Goal: Task Accomplishment & Management: Use online tool/utility

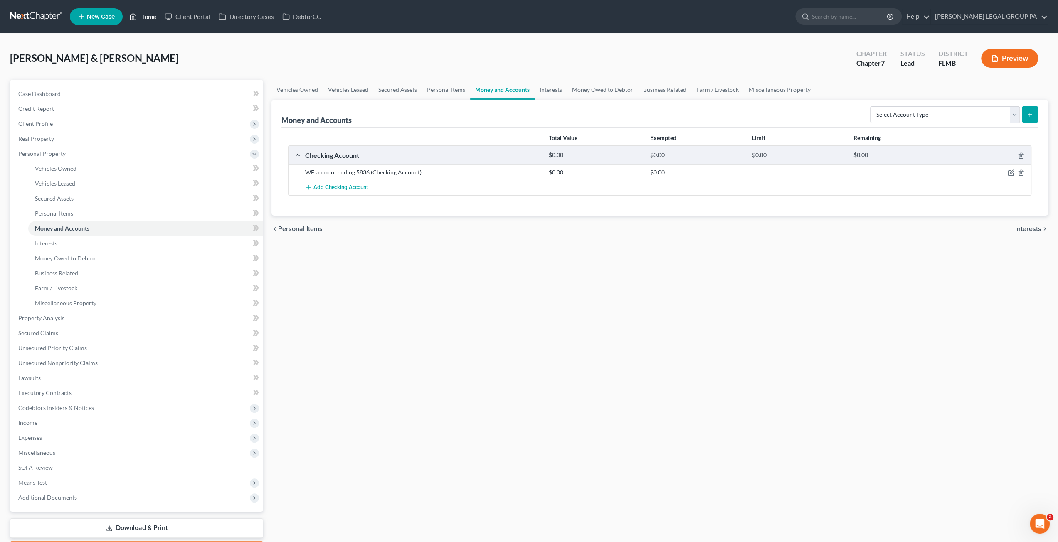
click at [150, 13] on link "Home" at bounding box center [142, 16] width 35 height 15
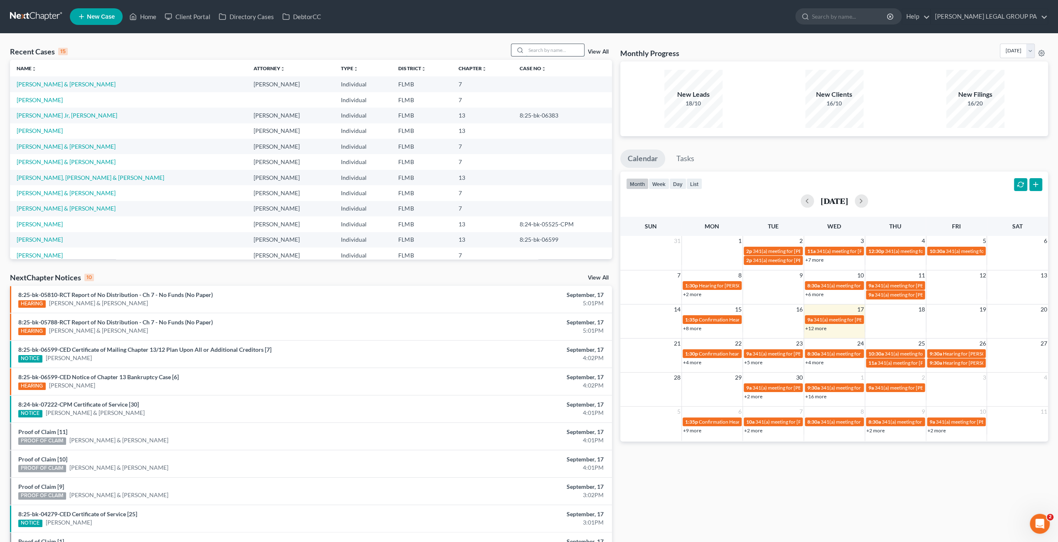
click at [537, 52] on input "search" at bounding box center [555, 50] width 58 height 12
click at [42, 131] on link "[PERSON_NAME]" at bounding box center [40, 130] width 46 height 7
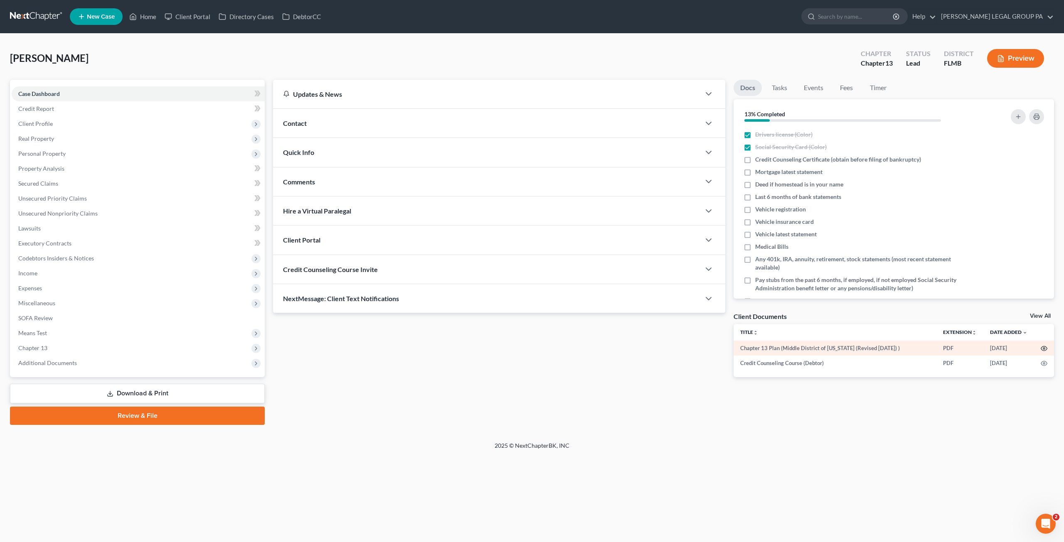
click at [1043, 348] on circle "button" at bounding box center [1044, 349] width 2 height 2
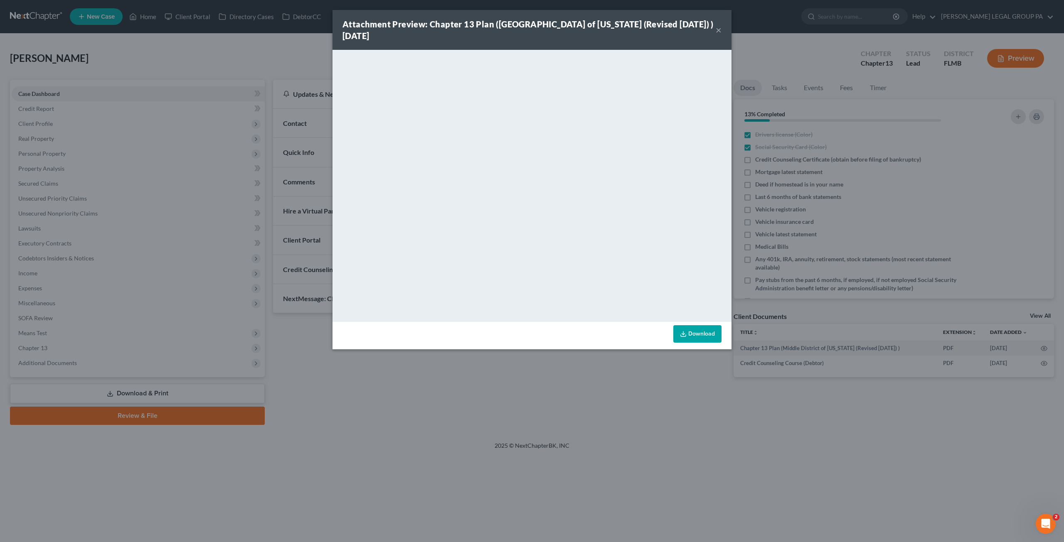
click at [721, 27] on button "×" at bounding box center [719, 30] width 6 height 10
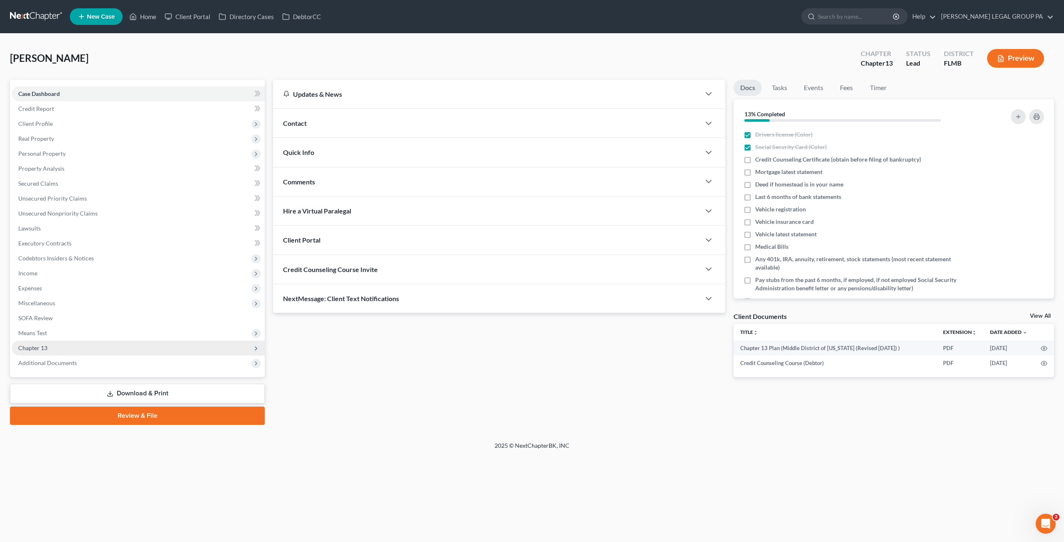
click at [34, 347] on span "Chapter 13" at bounding box center [32, 347] width 29 height 7
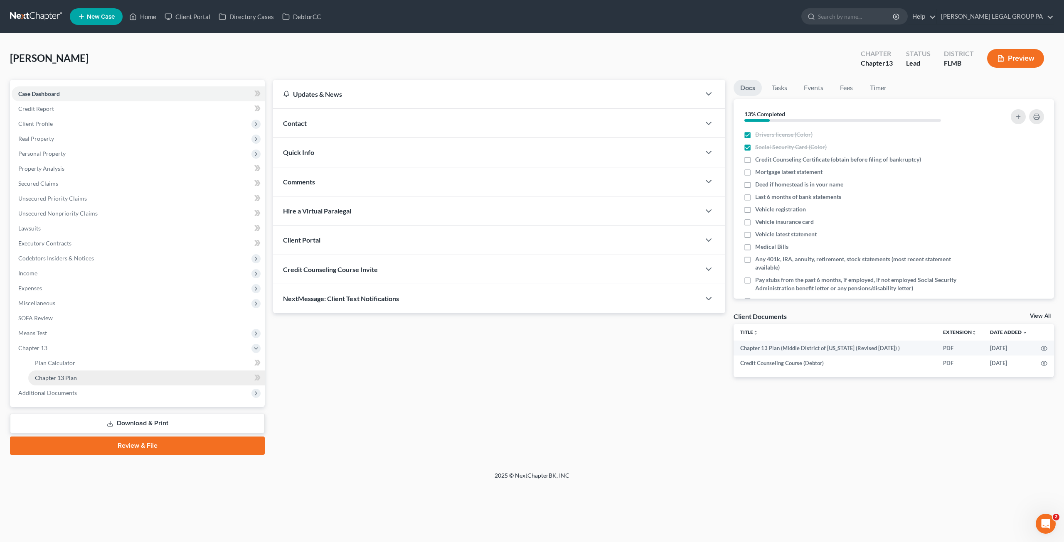
click at [59, 379] on span "Chapter 13 Plan" at bounding box center [56, 377] width 42 height 7
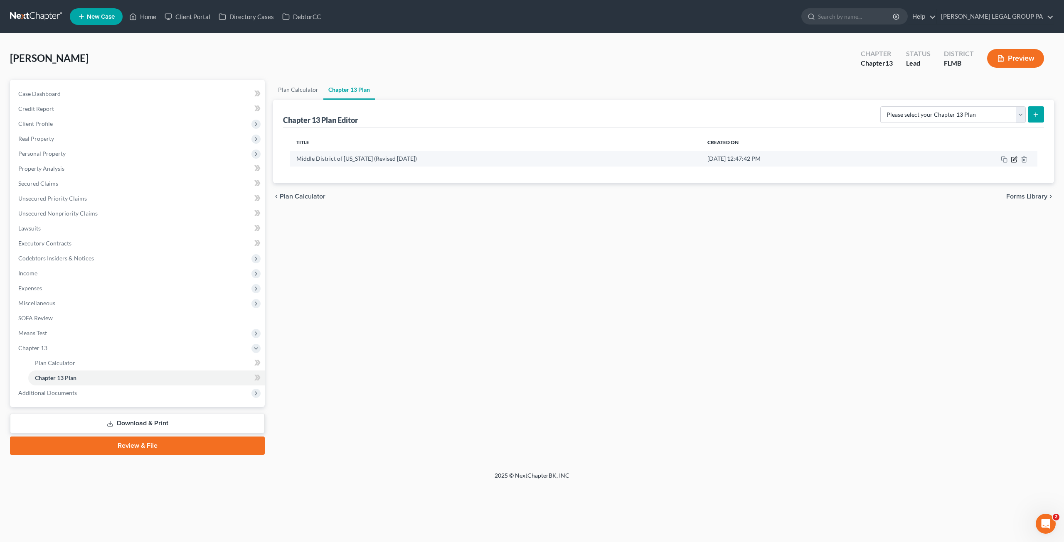
click at [1012, 157] on icon "button" at bounding box center [1013, 159] width 5 height 5
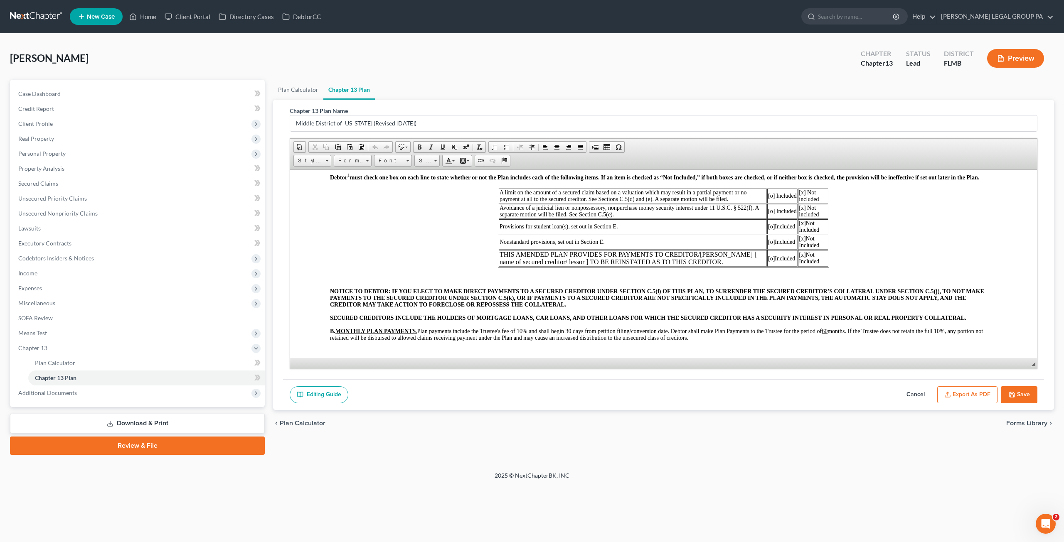
scroll to position [166, 0]
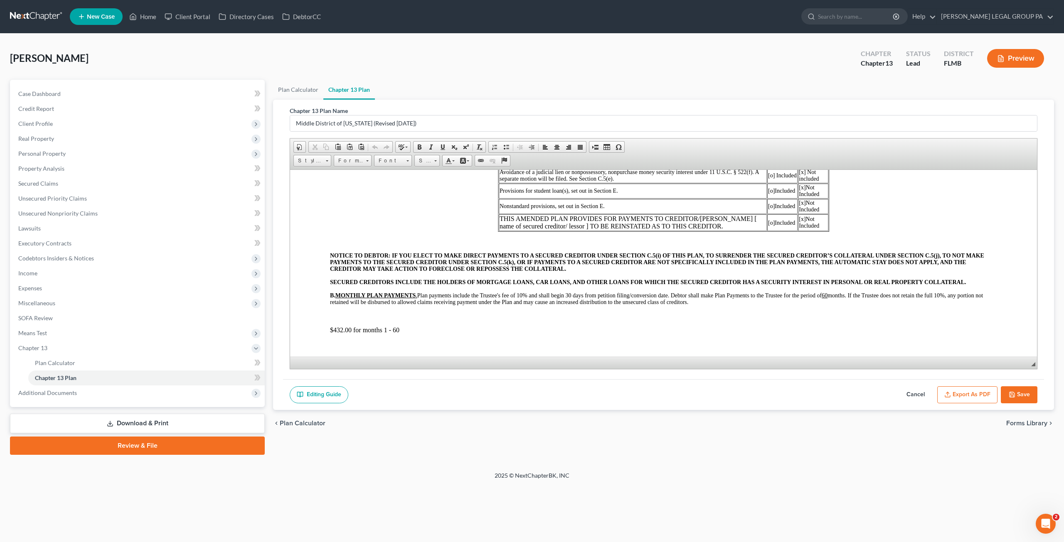
click at [342, 332] on p "$432.00 for months 1 - 60" at bounding box center [663, 329] width 667 height 7
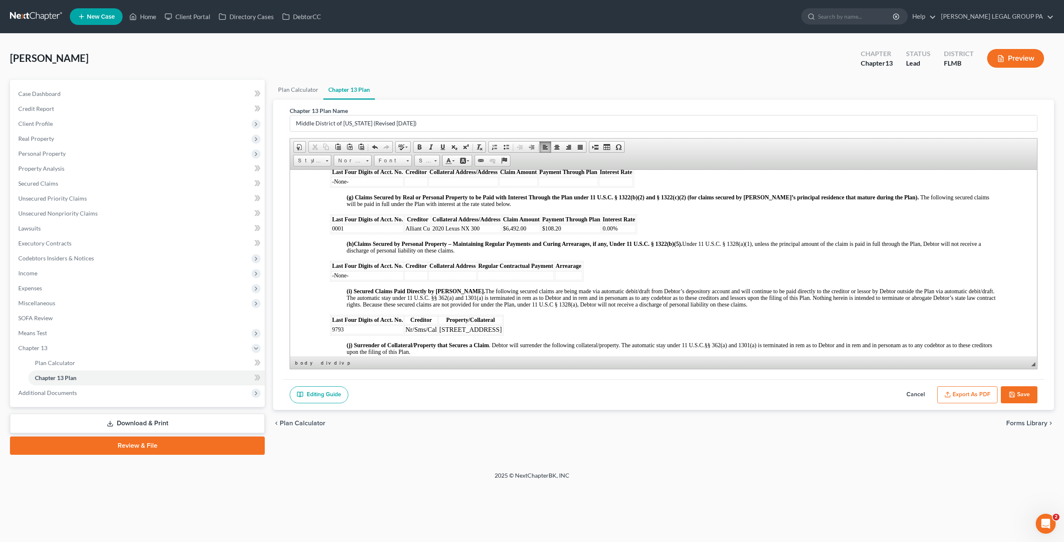
scroll to position [956, 0]
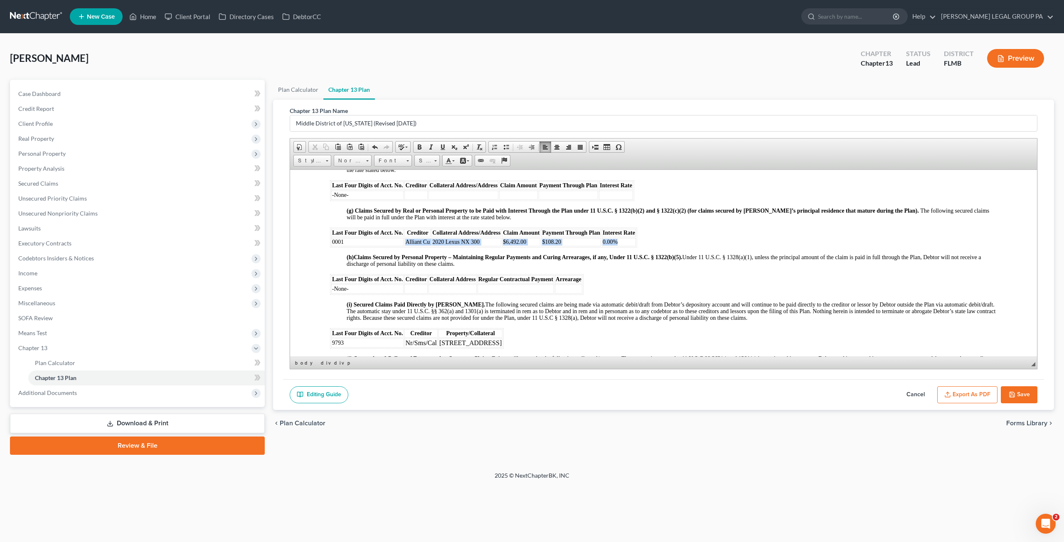
drag, startPoint x: 345, startPoint y: 249, endPoint x: 626, endPoint y: 247, distance: 281.3
click at [626, 246] on tr "0001 Alliant Cu 2020 Lexus NX 300 $6,492.00 $108.20 0.00%" at bounding box center [483, 242] width 305 height 8
click at [710, 293] on span "Insert Row Before" at bounding box center [714, 294] width 48 height 10
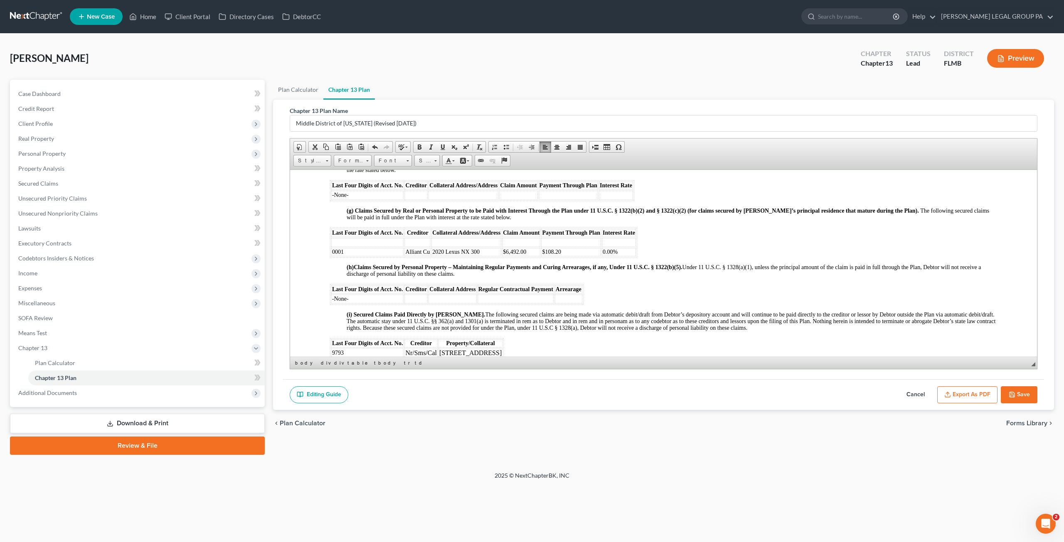
click at [354, 247] on td at bounding box center [367, 242] width 72 height 9
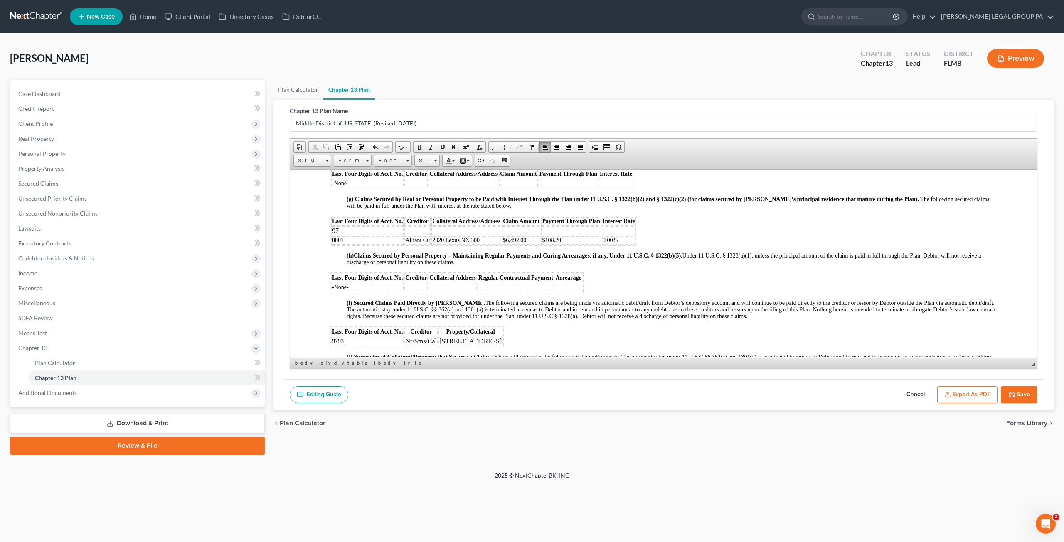
scroll to position [997, 0]
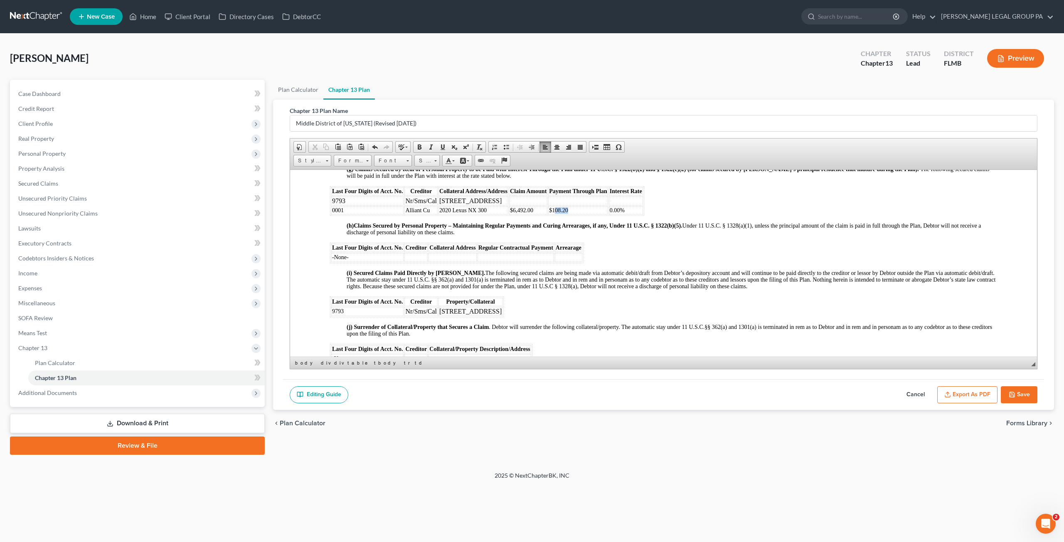
drag, startPoint x: 570, startPoint y: 219, endPoint x: 554, endPoint y: 216, distance: 16.1
click at [554, 214] on td "$108.20" at bounding box center [578, 210] width 60 height 8
drag, startPoint x: 618, startPoint y: 217, endPoint x: 607, endPoint y: 217, distance: 10.4
click at [609, 214] on td "0.00%" at bounding box center [626, 210] width 34 height 8
click at [529, 205] on td at bounding box center [528, 200] width 38 height 9
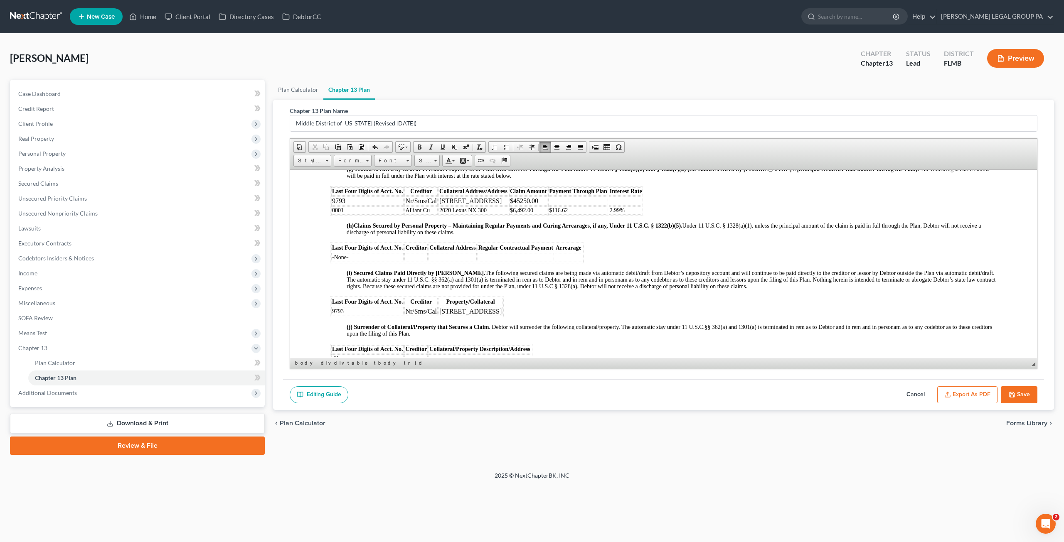
click at [571, 204] on td at bounding box center [578, 200] width 60 height 9
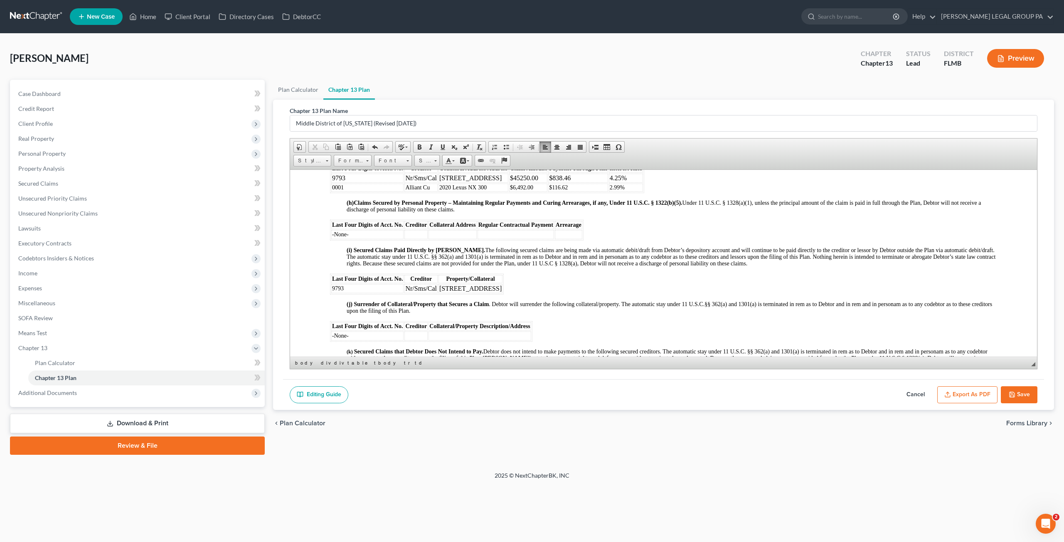
scroll to position [1039, 0]
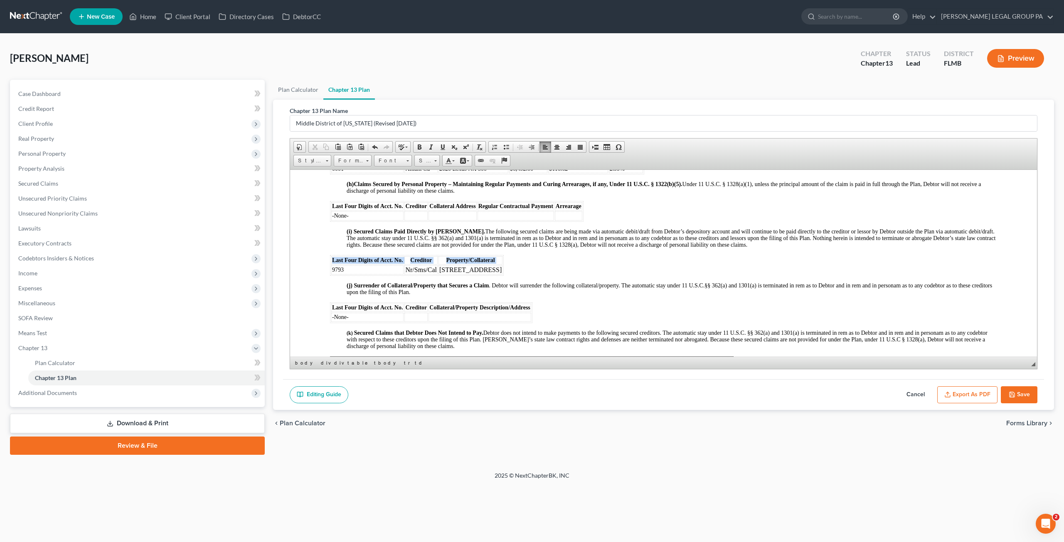
drag, startPoint x: 330, startPoint y: 276, endPoint x: 497, endPoint y: 277, distance: 166.2
click at [497, 277] on div "NOTICE TO DEBTOR: IF YOU ELECT TO MAKE DIRECT PAYMENTS TO A SECURED CREDITOR UN…" at bounding box center [663, 125] width 667 height 1490
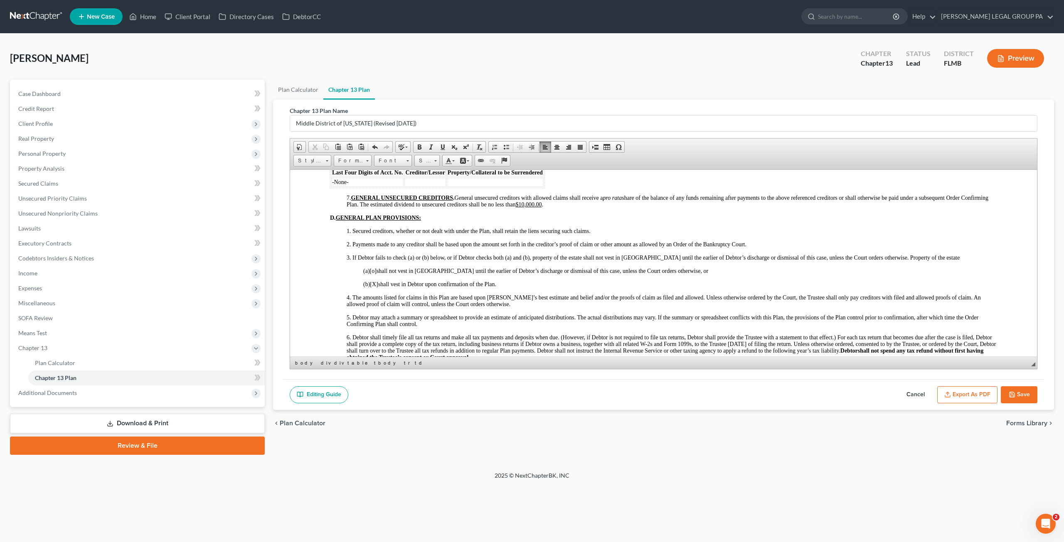
scroll to position [1454, 0]
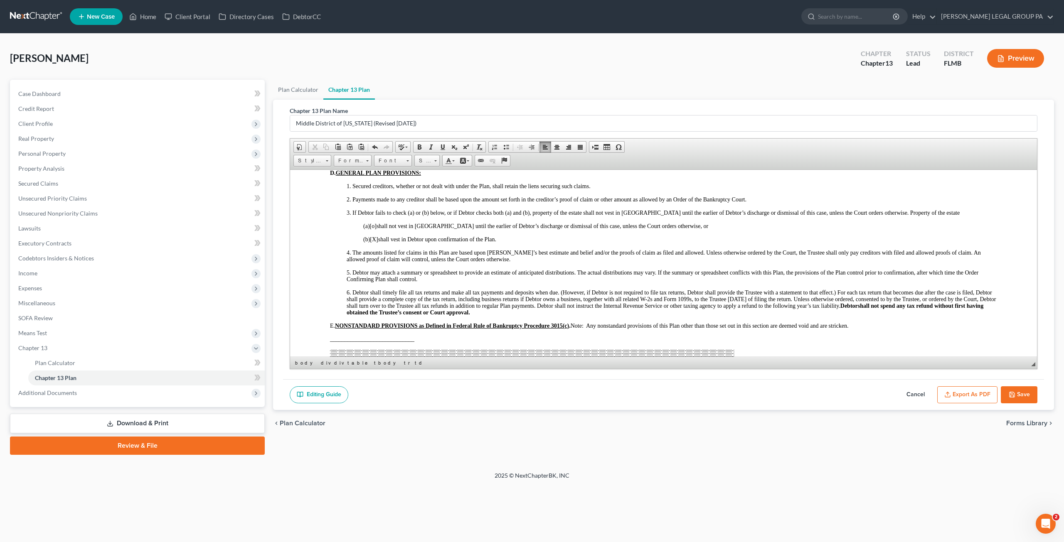
click at [1011, 395] on polyline "button" at bounding box center [1011, 396] width 3 height 2
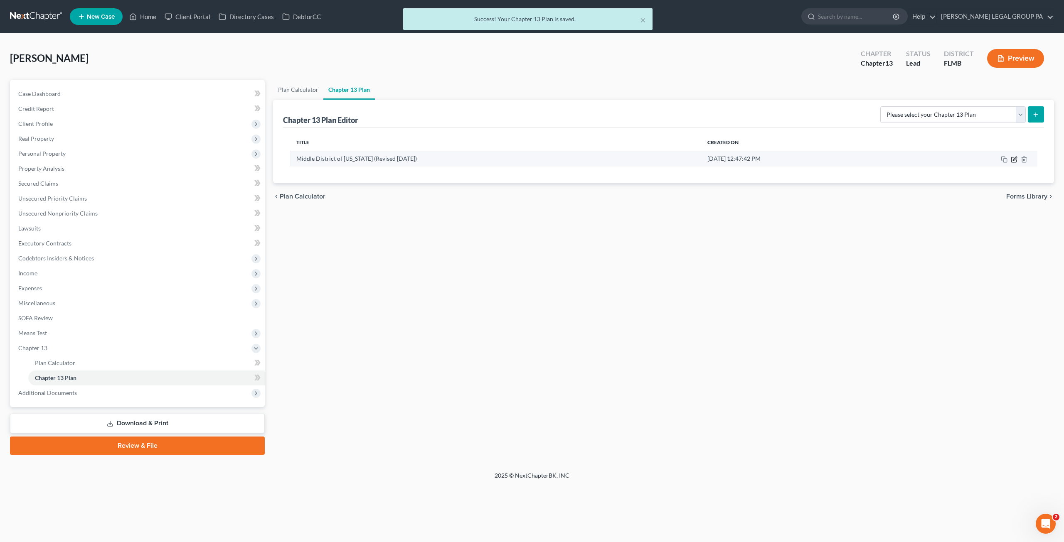
click at [1015, 157] on icon "button" at bounding box center [1014, 159] width 7 height 7
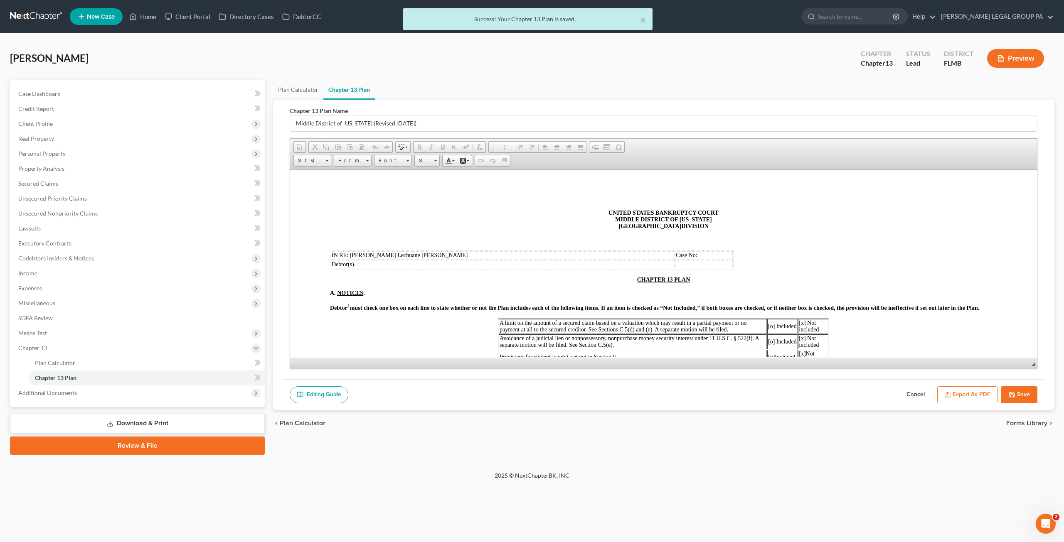
scroll to position [0, 0]
click at [975, 390] on button "Export as PDF" at bounding box center [967, 394] width 60 height 17
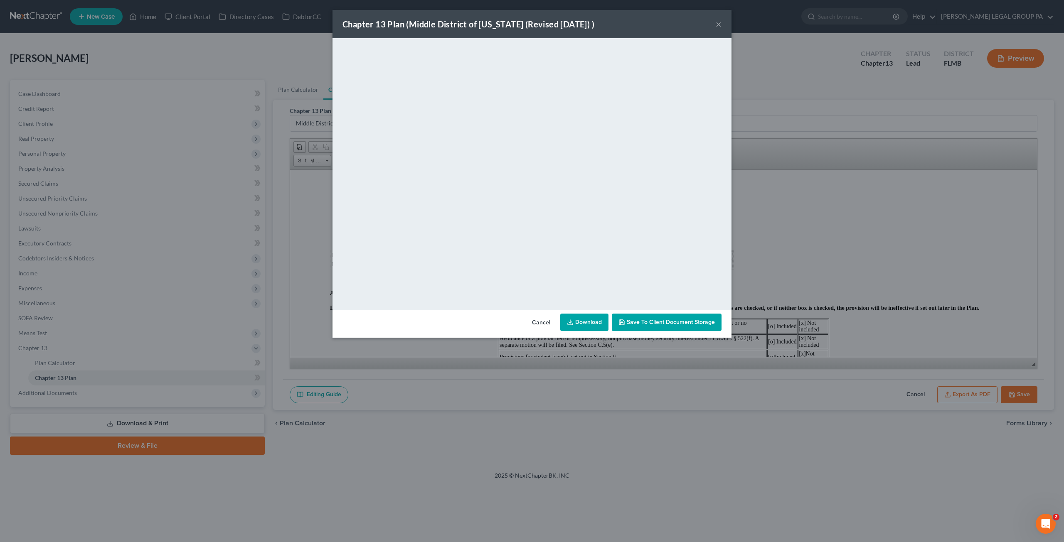
click at [662, 325] on span "Save to Client Document Storage" at bounding box center [671, 322] width 88 height 7
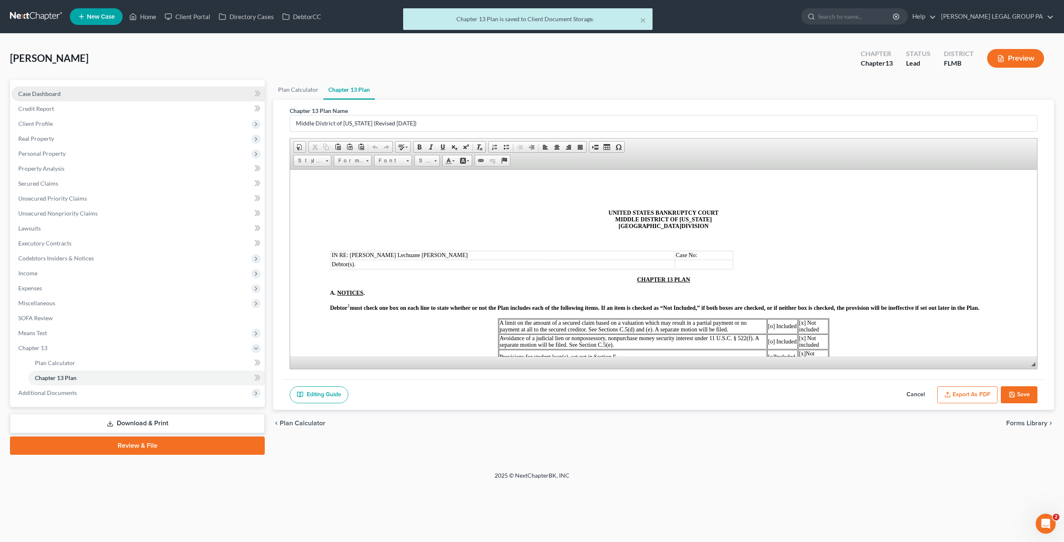
click at [55, 96] on span "Case Dashboard" at bounding box center [39, 93] width 42 height 7
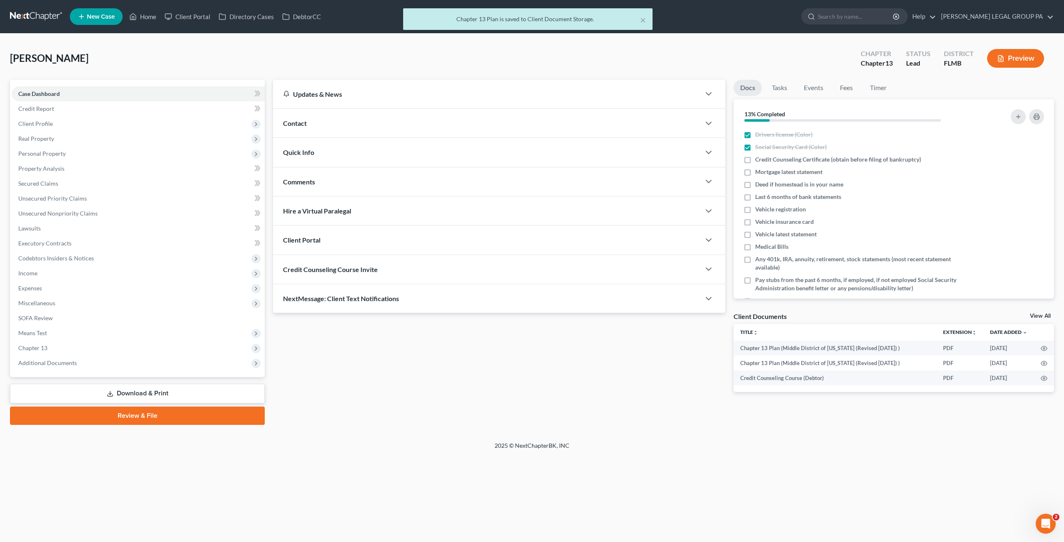
click at [1041, 315] on link "View All" at bounding box center [1040, 316] width 21 height 6
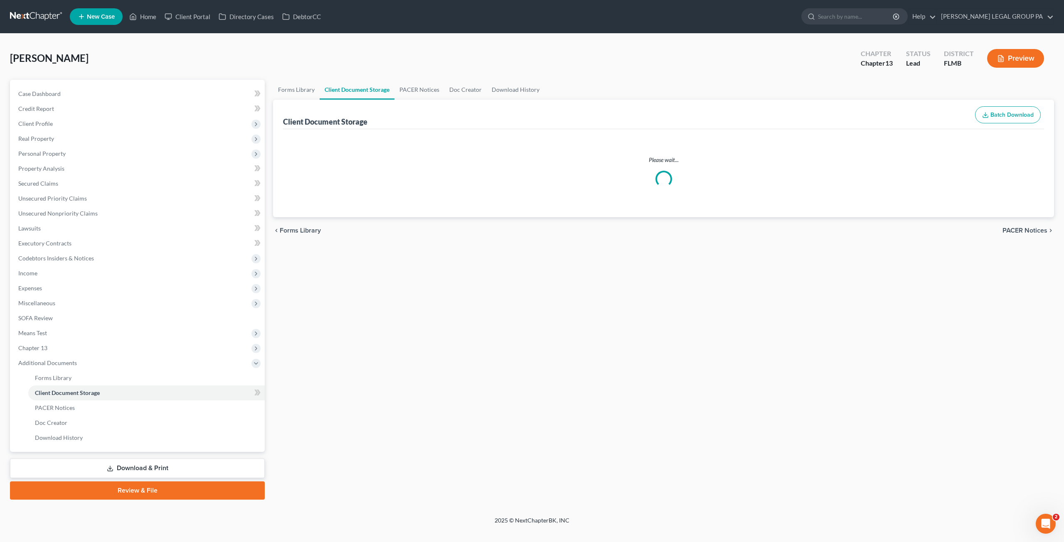
select select "9"
select select "12"
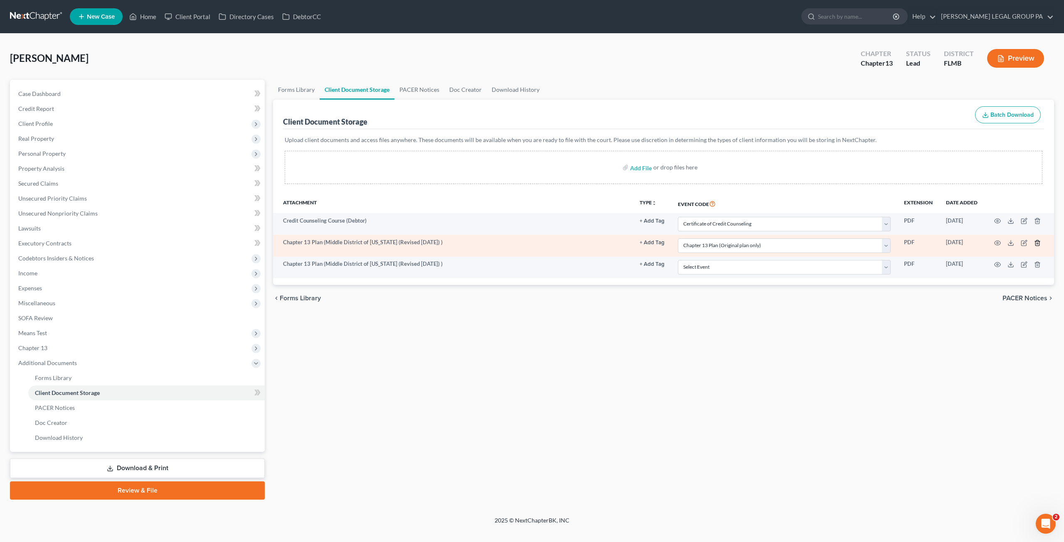
click at [1036, 242] on icon "button" at bounding box center [1037, 243] width 7 height 7
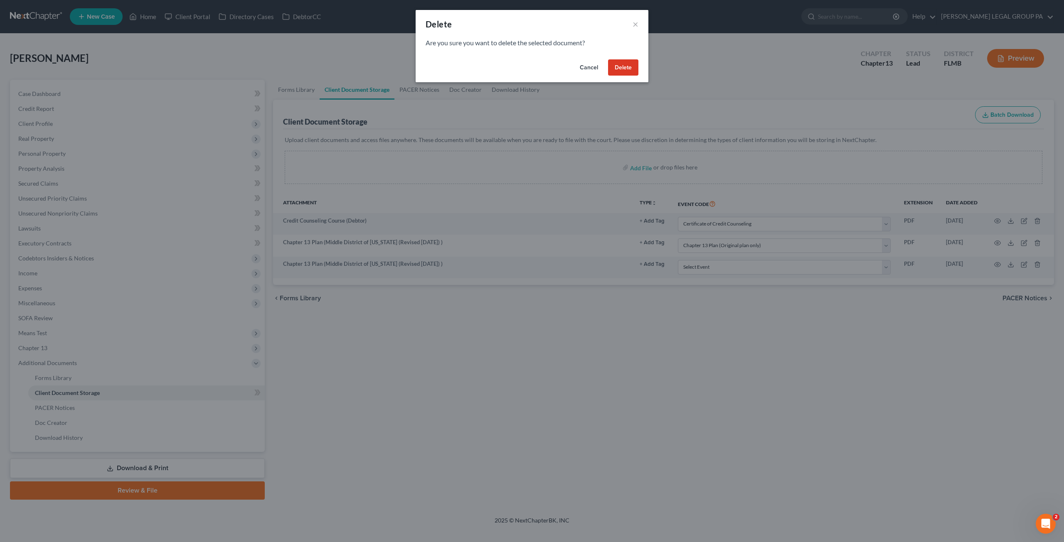
click at [627, 70] on button "Delete" at bounding box center [623, 67] width 30 height 17
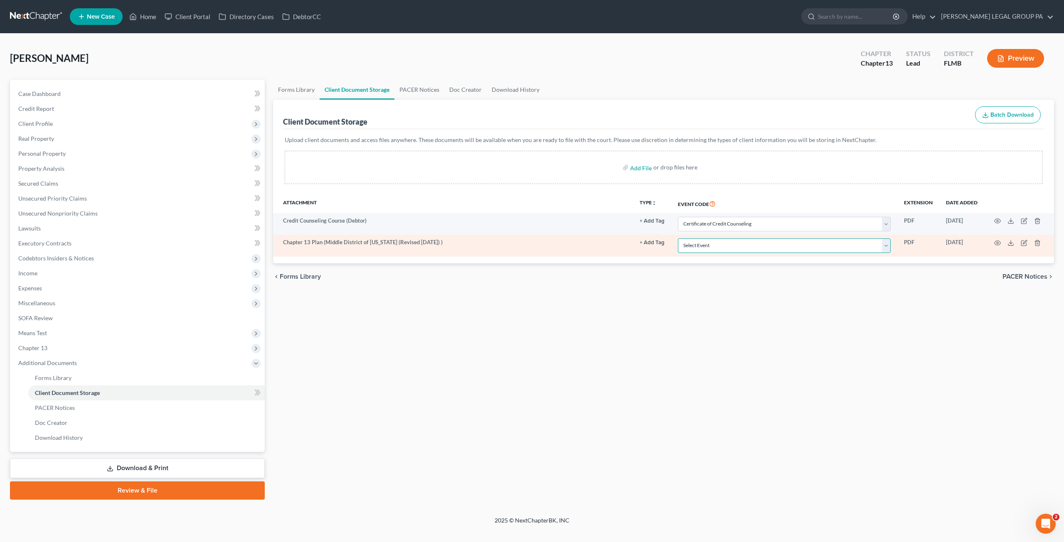
click at [781, 250] on select "Select Event 20 Largest Unsecured Creditors Amended Chapter 13 Plan Amended Cre…" at bounding box center [784, 246] width 213 height 15
select select "12"
click at [678, 239] on select "Select Event 20 Largest Unsecured Creditors Amended Chapter 13 Plan Amended Cre…" at bounding box center [784, 246] width 213 height 15
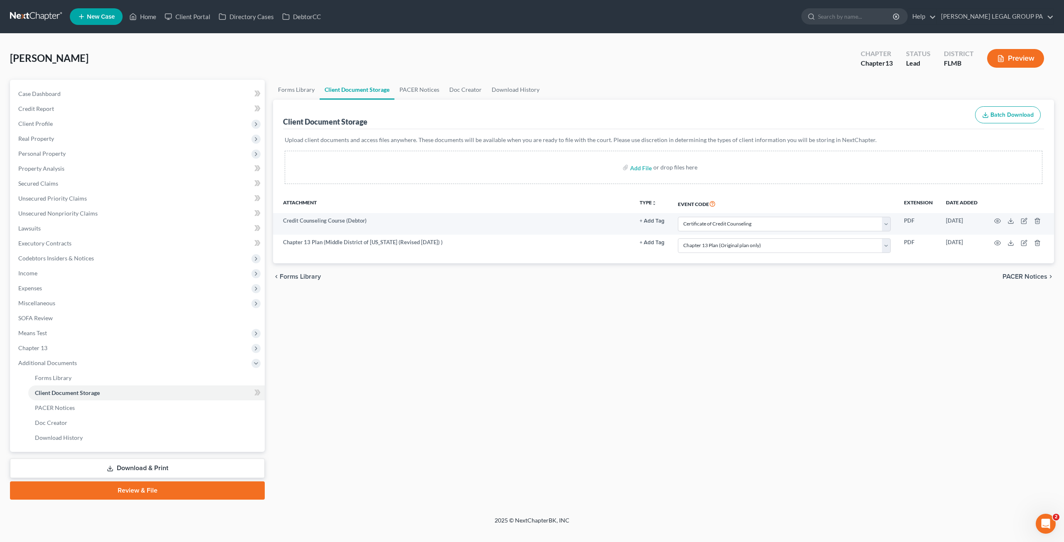
click at [4, 93] on div "[PERSON_NAME] Upgraded Chapter Chapter 13 Status Lead District FLMB Preview Pet…" at bounding box center [532, 275] width 1064 height 483
click at [38, 93] on span "Case Dashboard" at bounding box center [39, 93] width 42 height 7
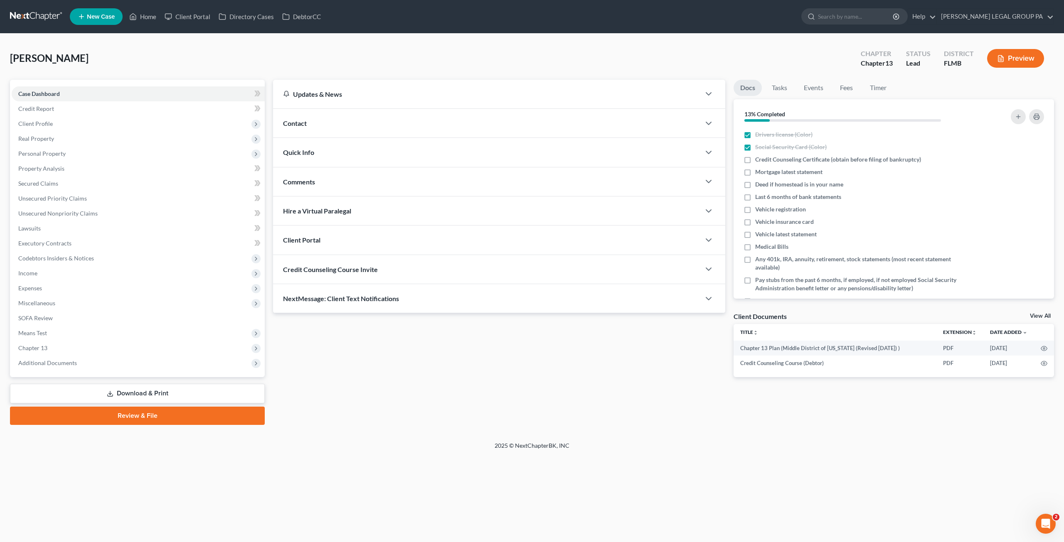
drag, startPoint x: 141, startPoint y: 390, endPoint x: 859, endPoint y: 203, distance: 741.7
click at [141, 390] on link "Download & Print" at bounding box center [137, 394] width 255 height 20
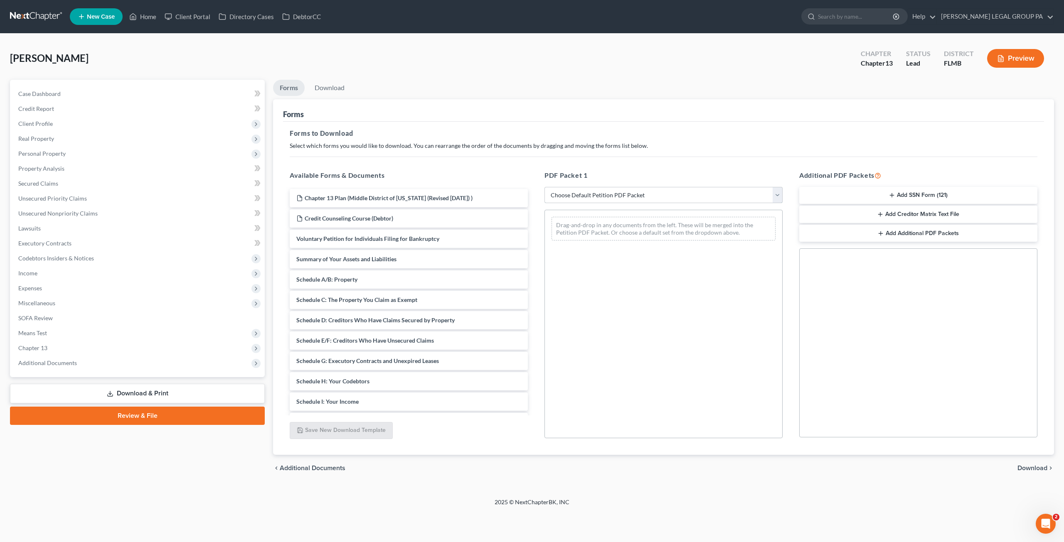
click at [597, 202] on select "Choose Default Petition PDF Packet Complete Bankruptcy Petition (all forms and …" at bounding box center [663, 195] width 238 height 17
select select "0"
click at [544, 187] on select "Choose Default Petition PDF Packet Complete Bankruptcy Petition (all forms and …" at bounding box center [663, 195] width 238 height 17
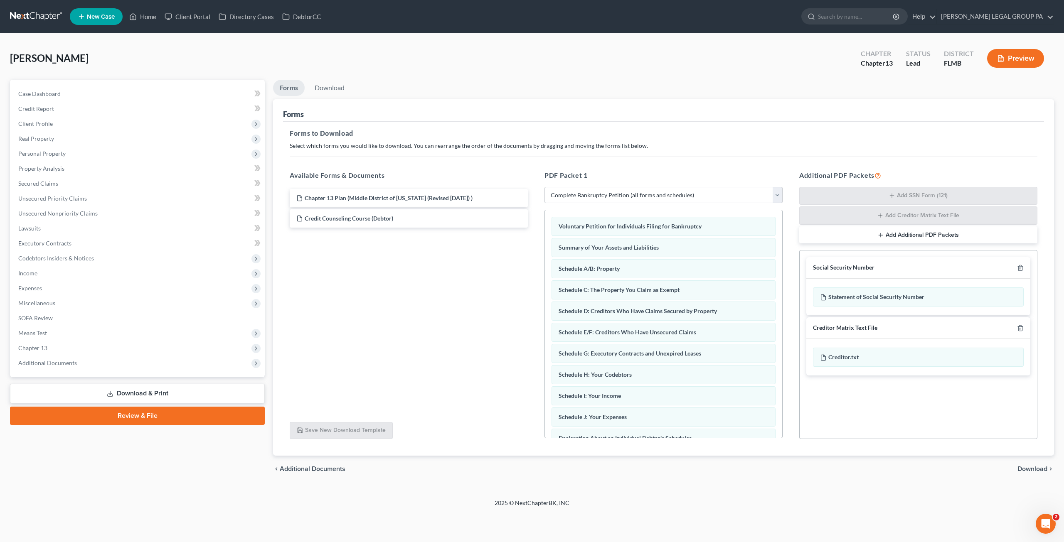
click at [901, 242] on button "Add Additional PDF Packets" at bounding box center [918, 234] width 238 height 17
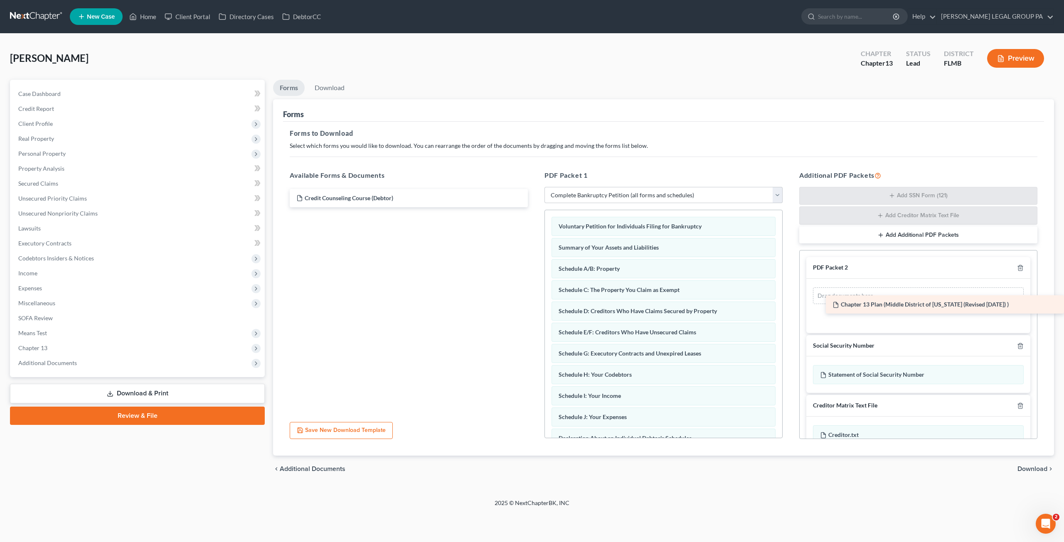
drag, startPoint x: 372, startPoint y: 197, endPoint x: 849, endPoint y: 299, distance: 488.7
click at [534, 207] on div "Chapter 13 Plan (Middle District of [US_STATE] (Revised [DATE]) ) Chapter 13 Pl…" at bounding box center [408, 198] width 251 height 18
drag, startPoint x: 322, startPoint y: 85, endPoint x: 351, endPoint y: 105, distance: 35.3
click at [322, 85] on link "Download" at bounding box center [329, 88] width 43 height 16
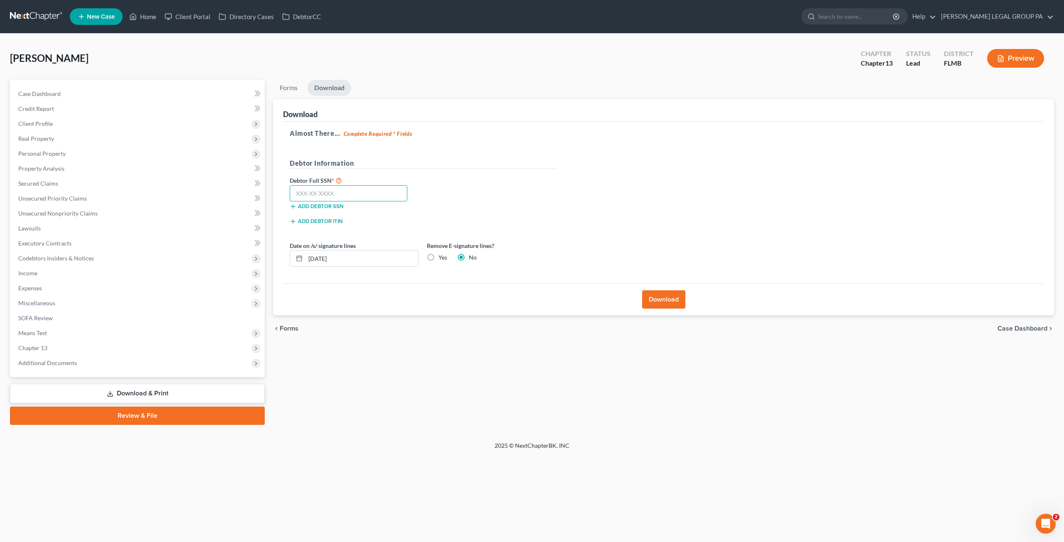
click at [343, 196] on input "text" at bounding box center [349, 193] width 118 height 17
type input "041-68-1305"
click at [655, 300] on button "Download" at bounding box center [663, 299] width 43 height 18
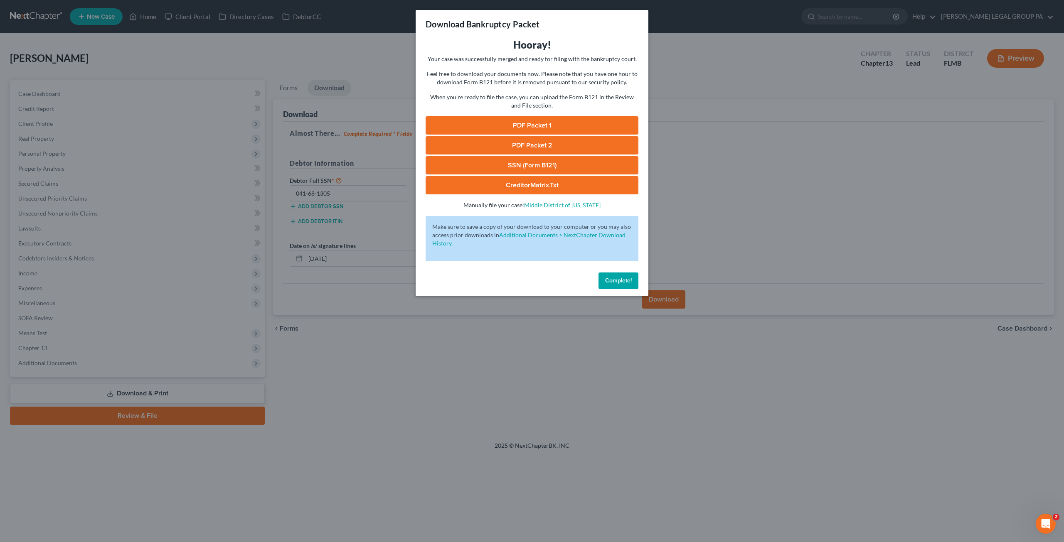
click at [527, 163] on link "SSN (Form B121)" at bounding box center [532, 165] width 213 height 18
click at [524, 125] on link "PDF Packet 1" at bounding box center [532, 125] width 213 height 18
click at [548, 141] on link "PDF Packet 2" at bounding box center [532, 145] width 213 height 18
drag, startPoint x: 627, startPoint y: 278, endPoint x: 492, endPoint y: 354, distance: 154.6
click at [627, 278] on span "Complete!" at bounding box center [618, 280] width 27 height 7
